Goal: Information Seeking & Learning: Find specific page/section

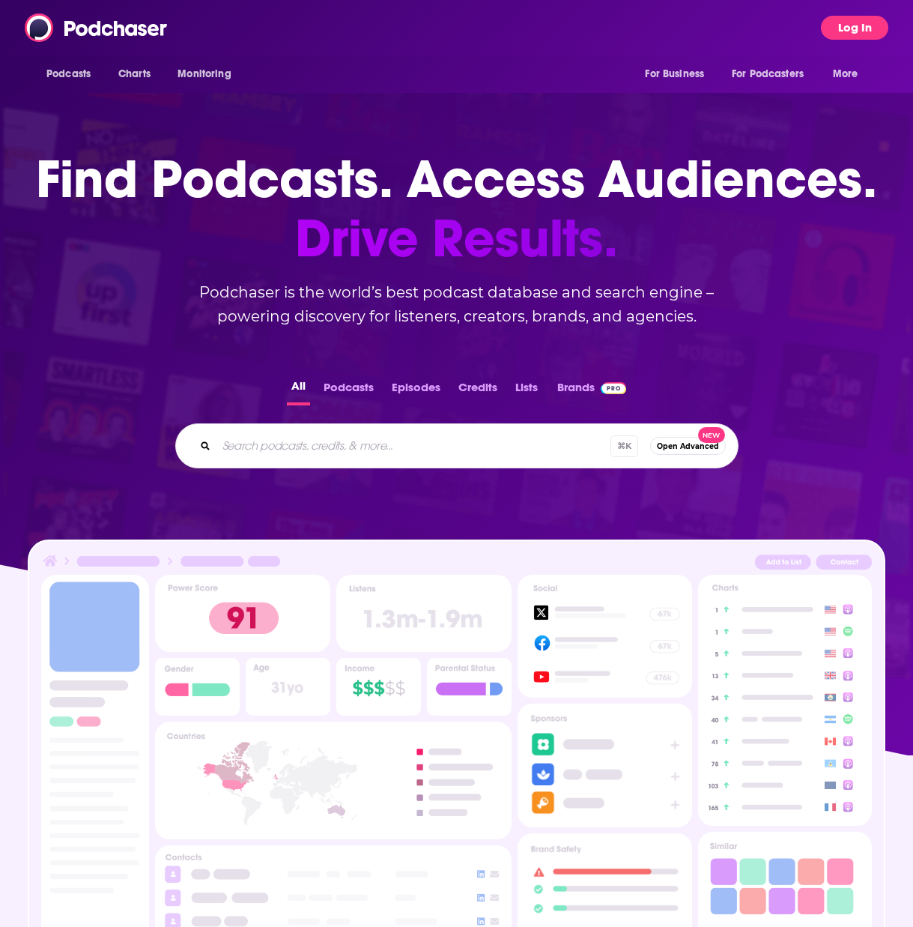
click at [838, 16] on button "Log In" at bounding box center [854, 28] width 67 height 24
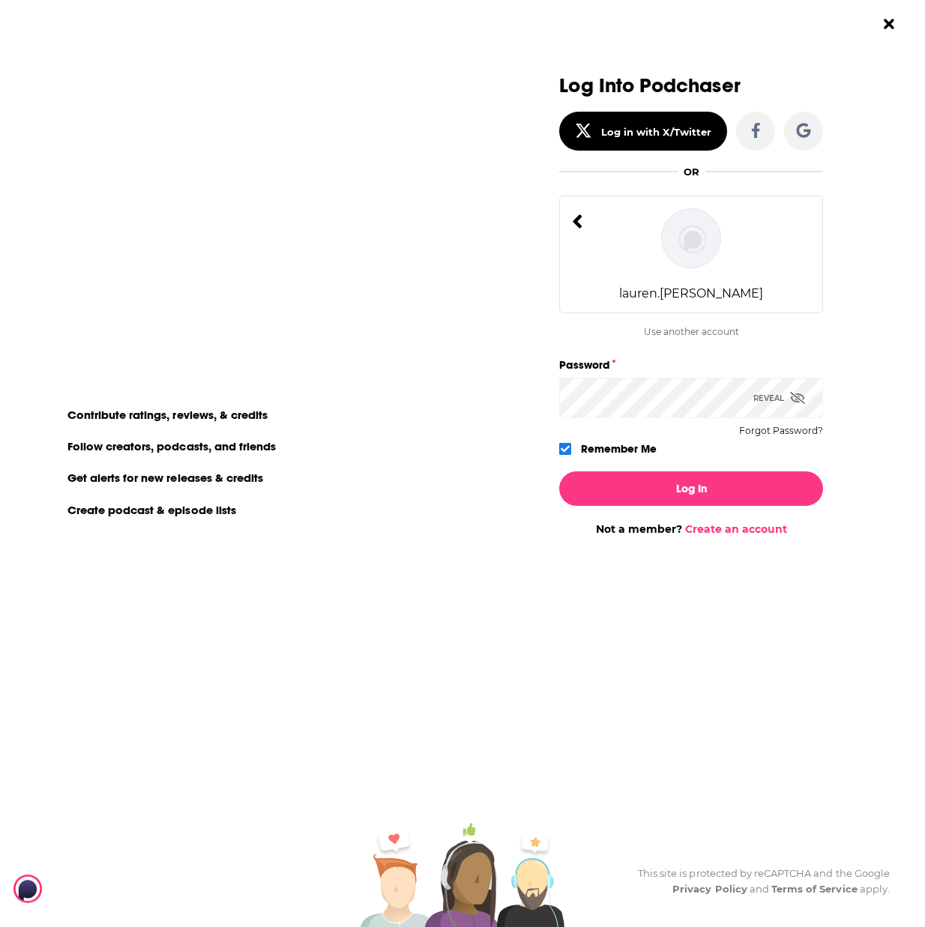
click at [635, 281] on div "lauren.[PERSON_NAME]" at bounding box center [691, 255] width 264 height 118
click at [580, 221] on icon "Dialog" at bounding box center [577, 222] width 10 height 22
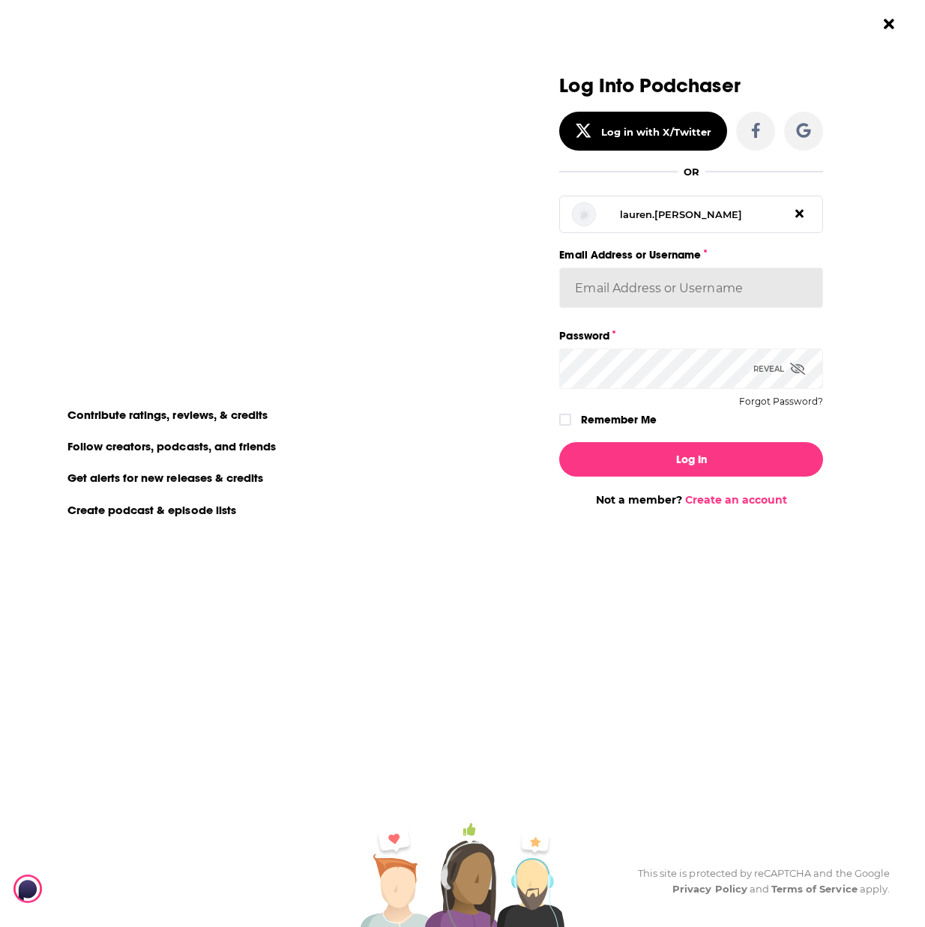
click at [609, 281] on input "Email Address or Username" at bounding box center [691, 288] width 264 height 40
type input "[EMAIL_ADDRESS][DOMAIN_NAME]"
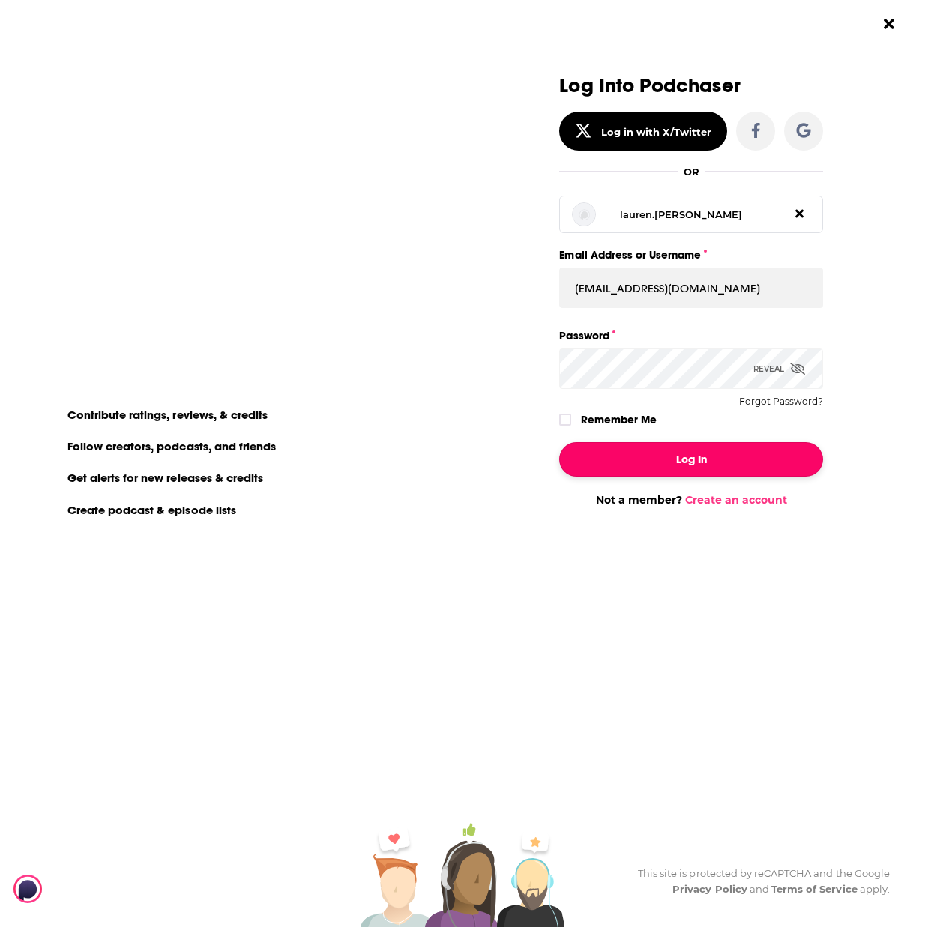
click at [652, 465] on button "Log In" at bounding box center [691, 459] width 264 height 34
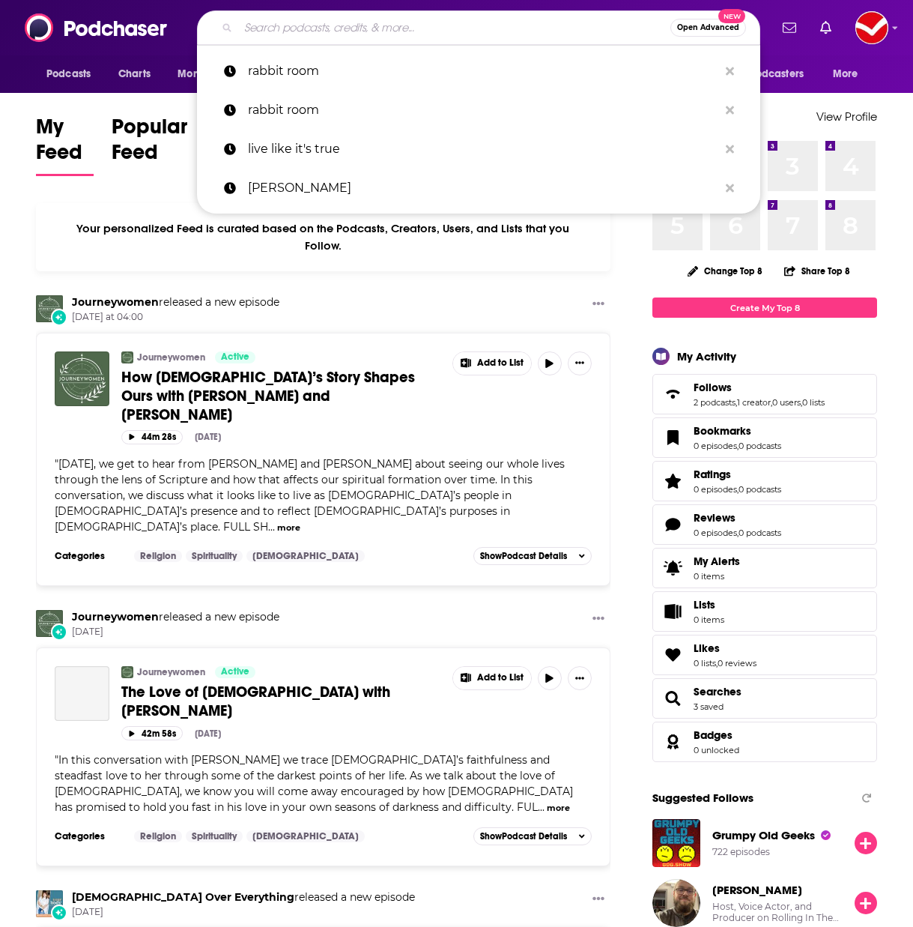
click at [366, 20] on input "Search podcasts, credits, & more..." at bounding box center [454, 28] width 432 height 24
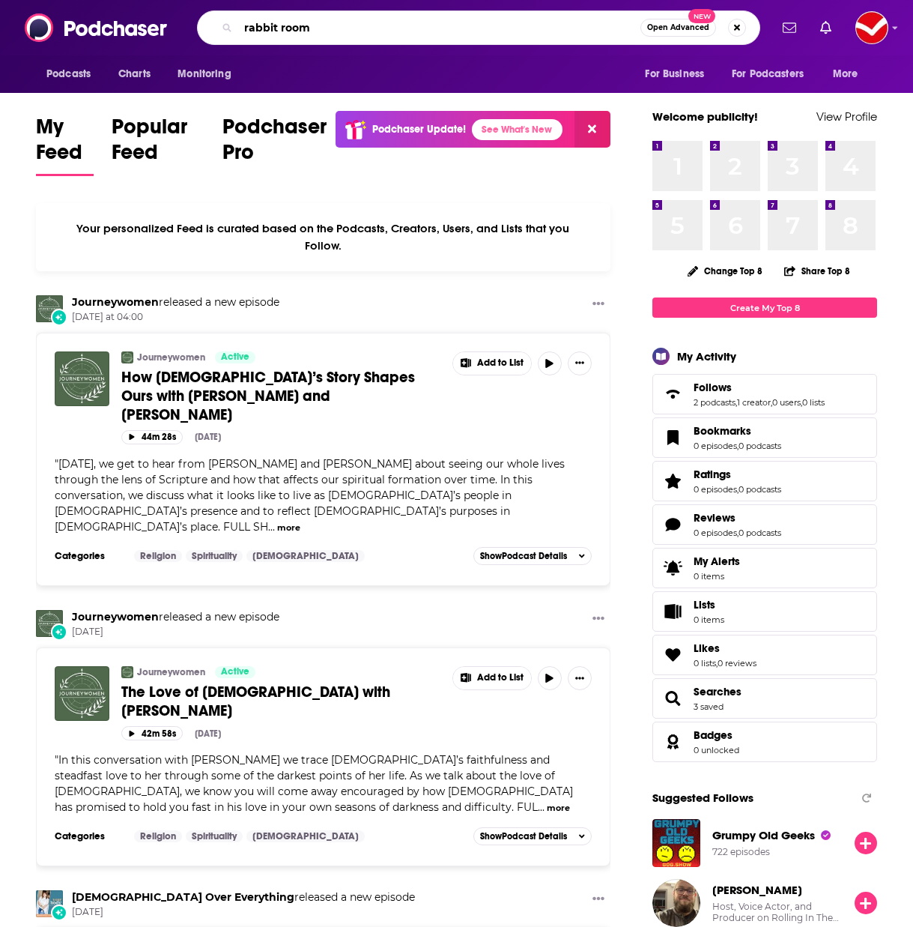
type input "rabbit room"
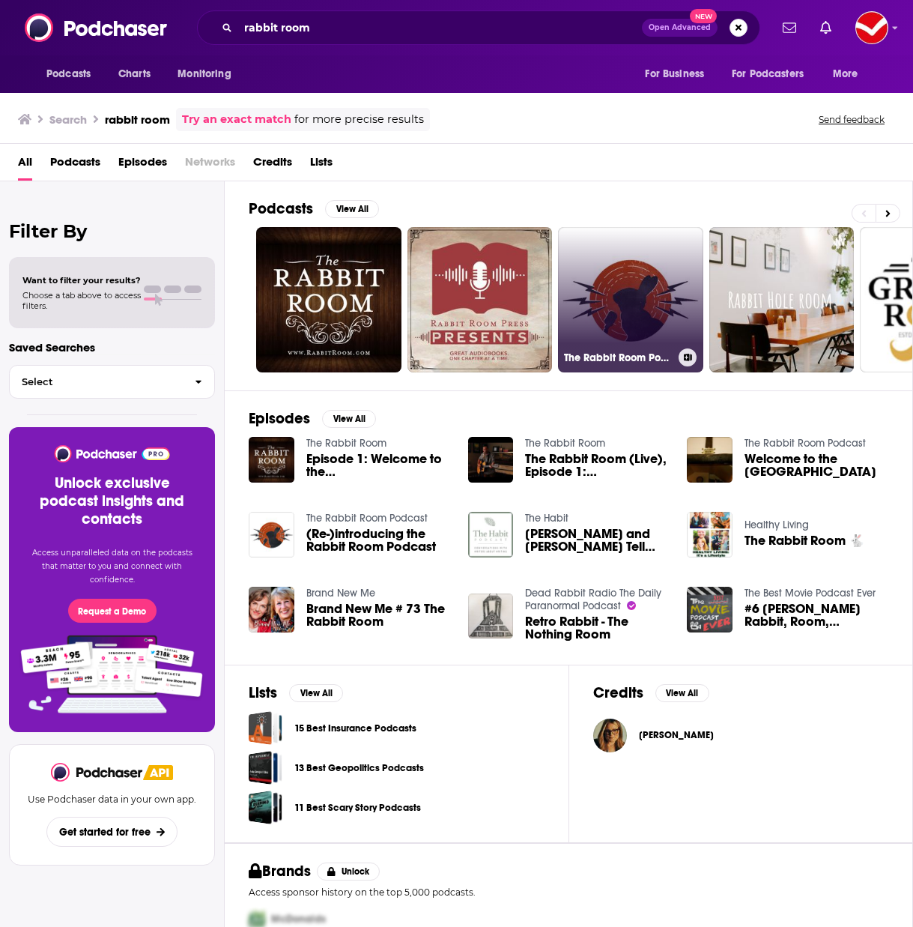
click at [635, 314] on link "The Rabbit Room Podcast" at bounding box center [630, 299] width 145 height 145
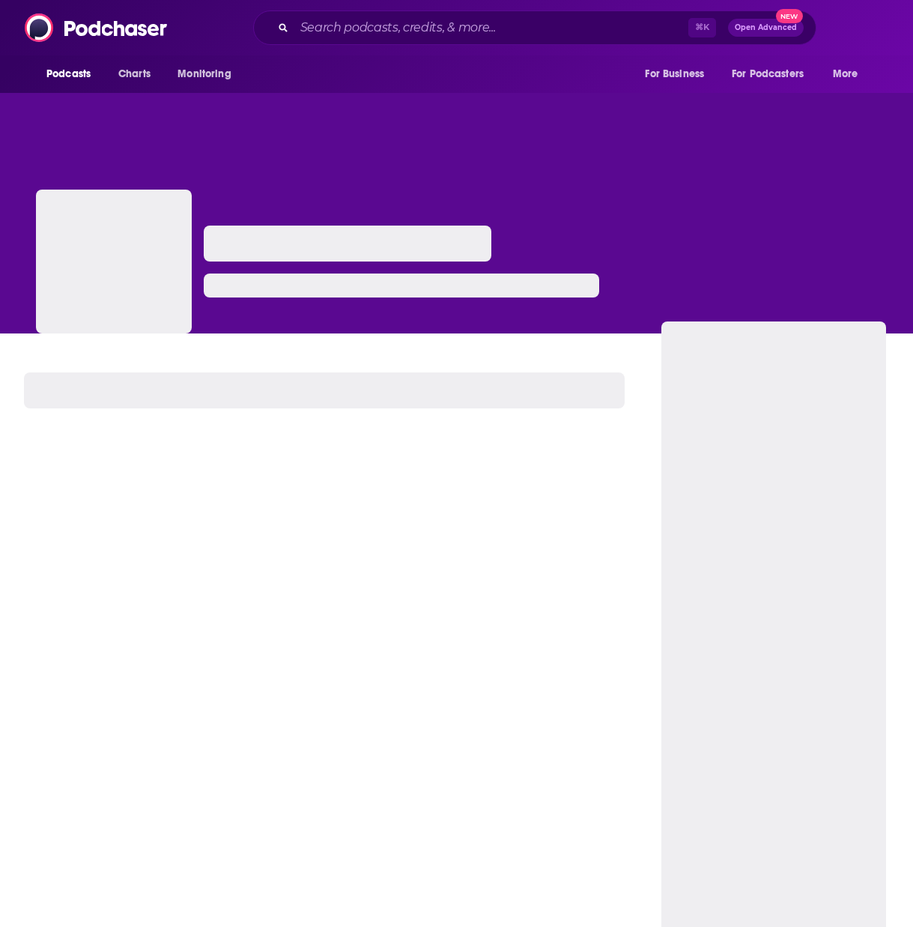
click at [117, 209] on div at bounding box center [114, 262] width 156 height 144
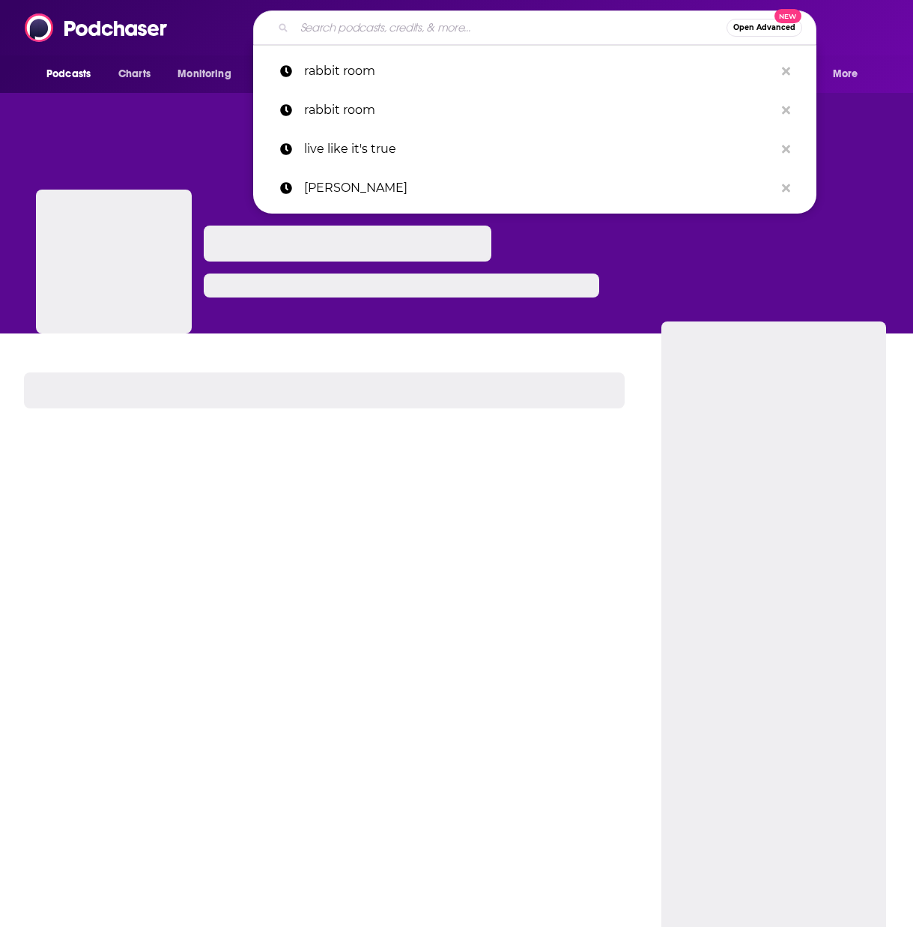
click at [452, 28] on input "Search podcasts, credits, & more..." at bounding box center [511, 28] width 432 height 24
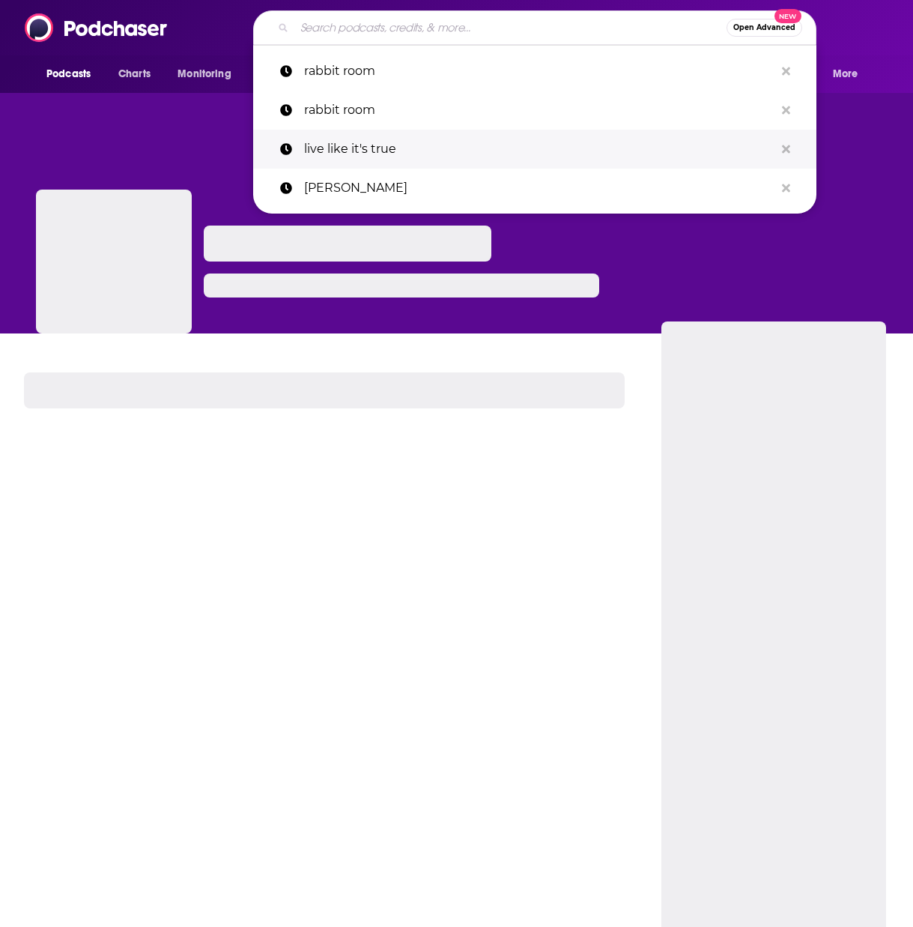
click at [365, 136] on p "live like it's true" at bounding box center [539, 149] width 471 height 39
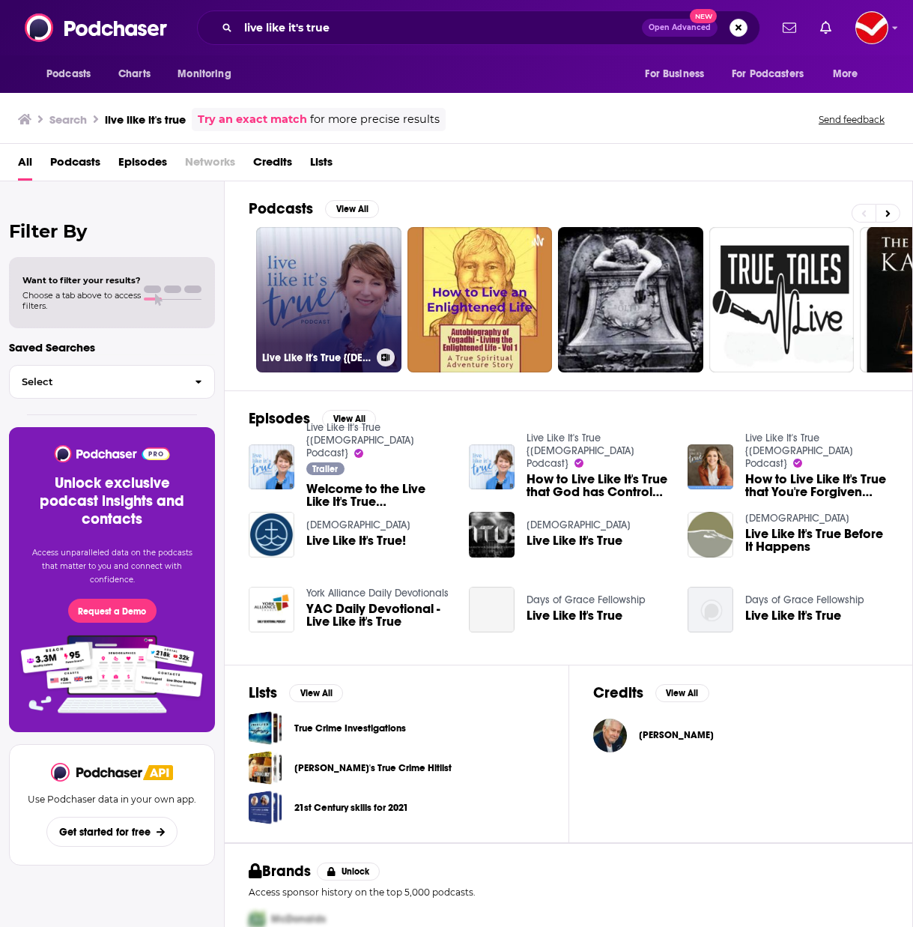
click at [366, 302] on link "Live Like It's True {[DEMOGRAPHIC_DATA] Podcast}" at bounding box center [328, 299] width 145 height 145
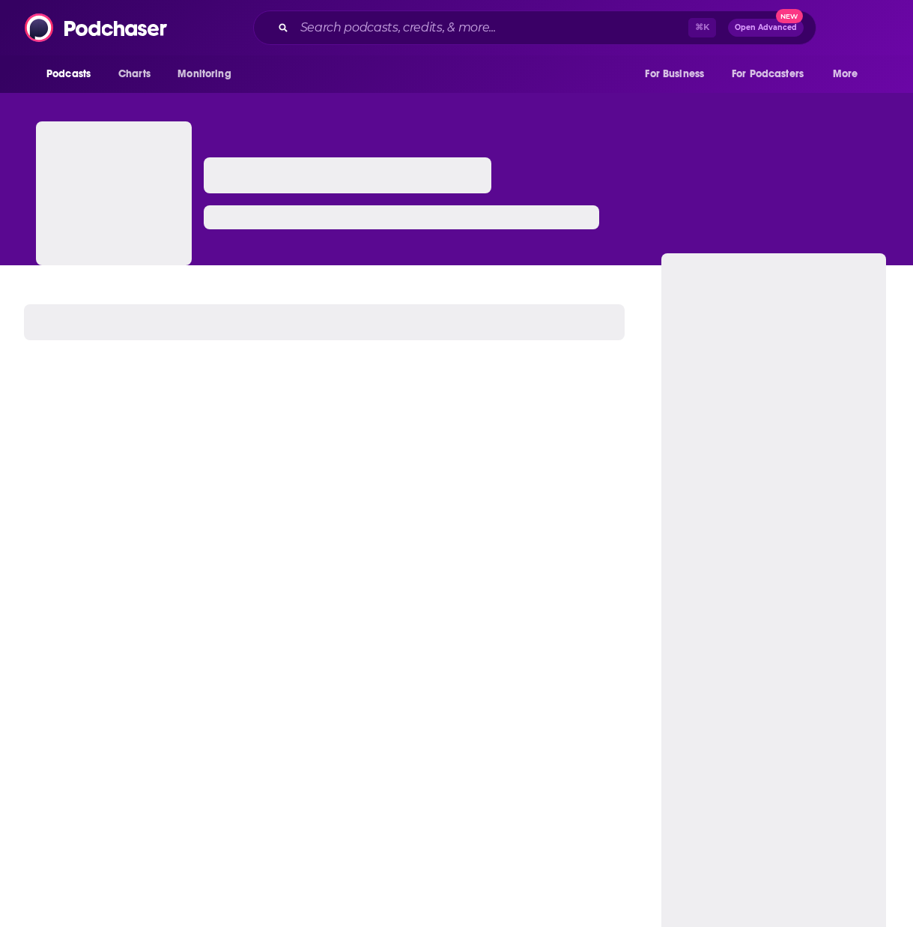
scroll to position [58, 0]
